Goal: Task Accomplishment & Management: Use online tool/utility

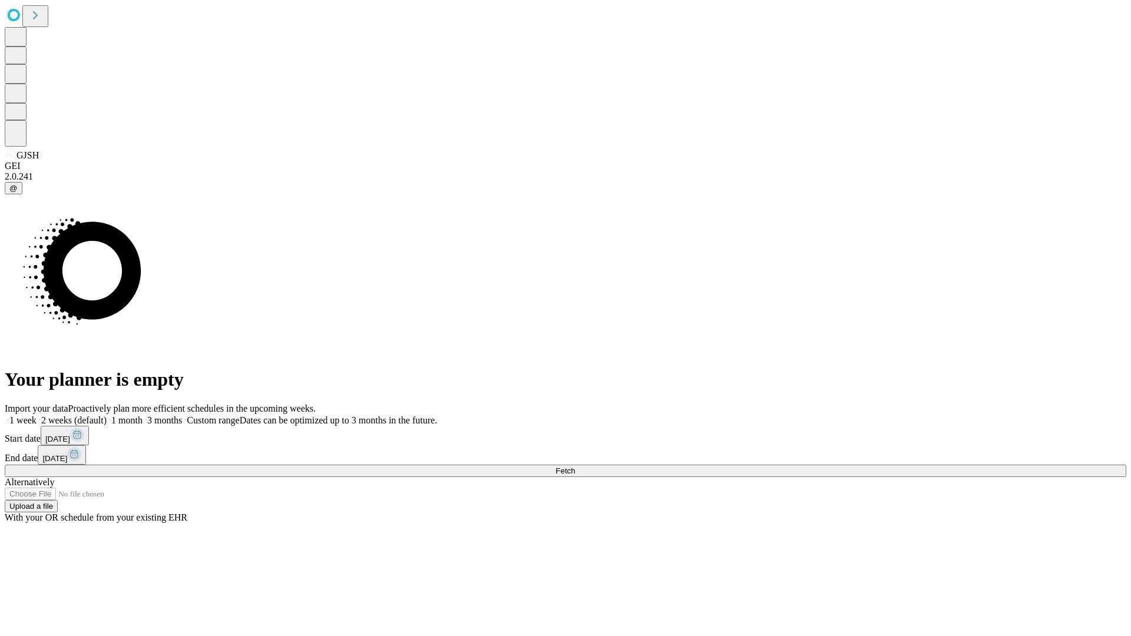
click at [575, 467] on span "Fetch" at bounding box center [564, 471] width 19 height 9
